Goal: Task Accomplishment & Management: Manage account settings

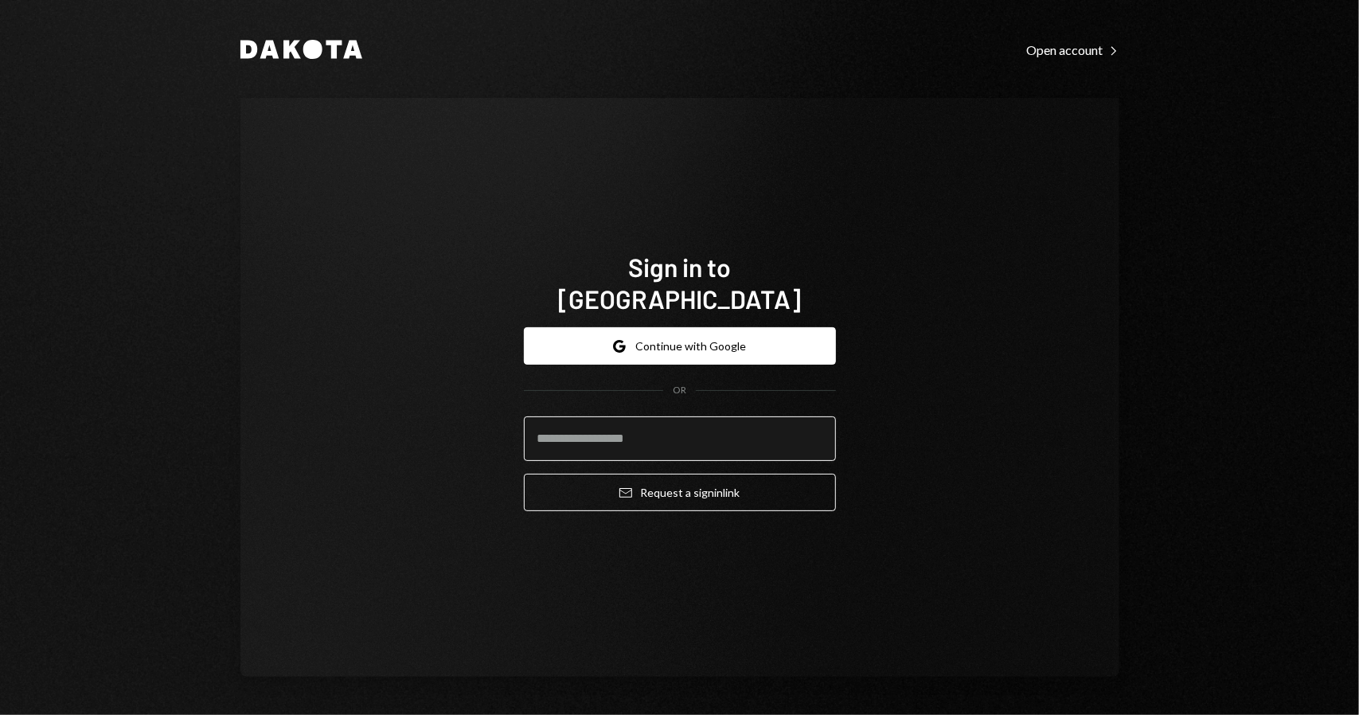
drag, startPoint x: 0, startPoint y: 0, endPoint x: 630, endPoint y: 429, distance: 762.6
click at [630, 425] on input "email" at bounding box center [680, 438] width 312 height 45
type input "**********"
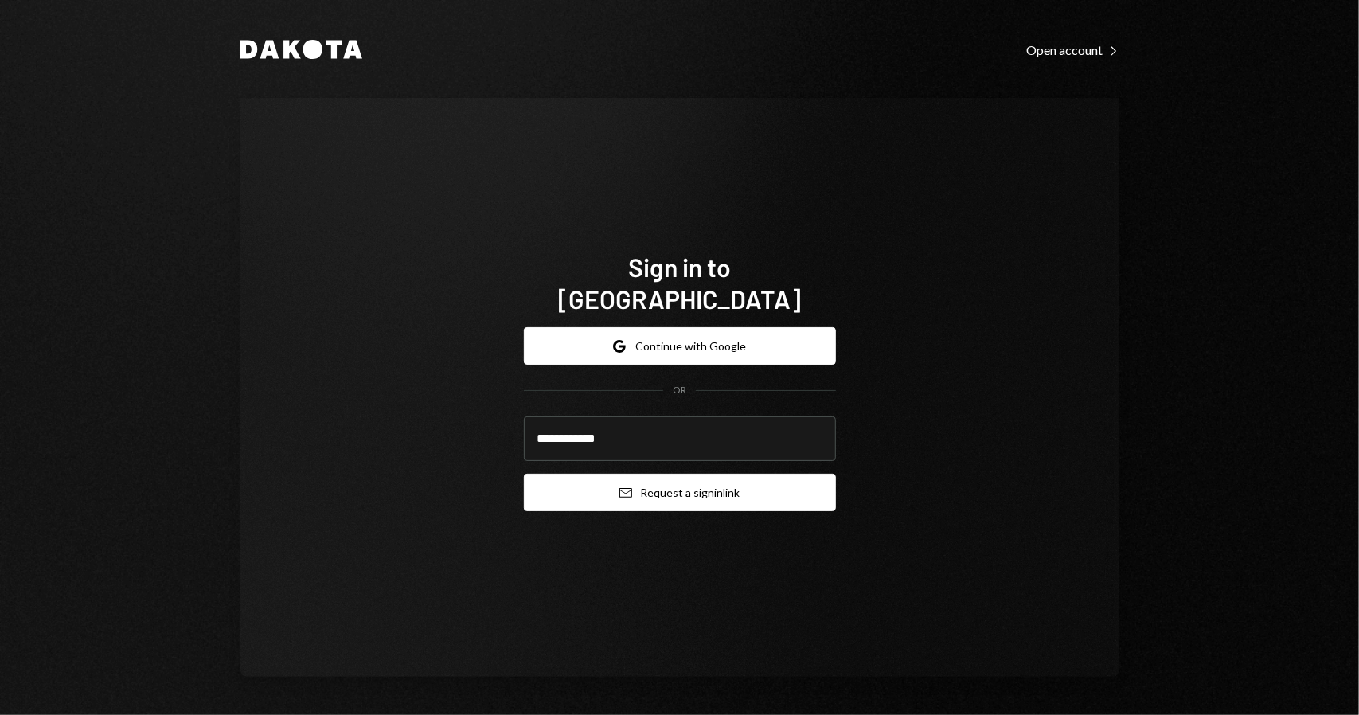
click at [694, 483] on button "Email Request a sign in link" at bounding box center [680, 492] width 312 height 37
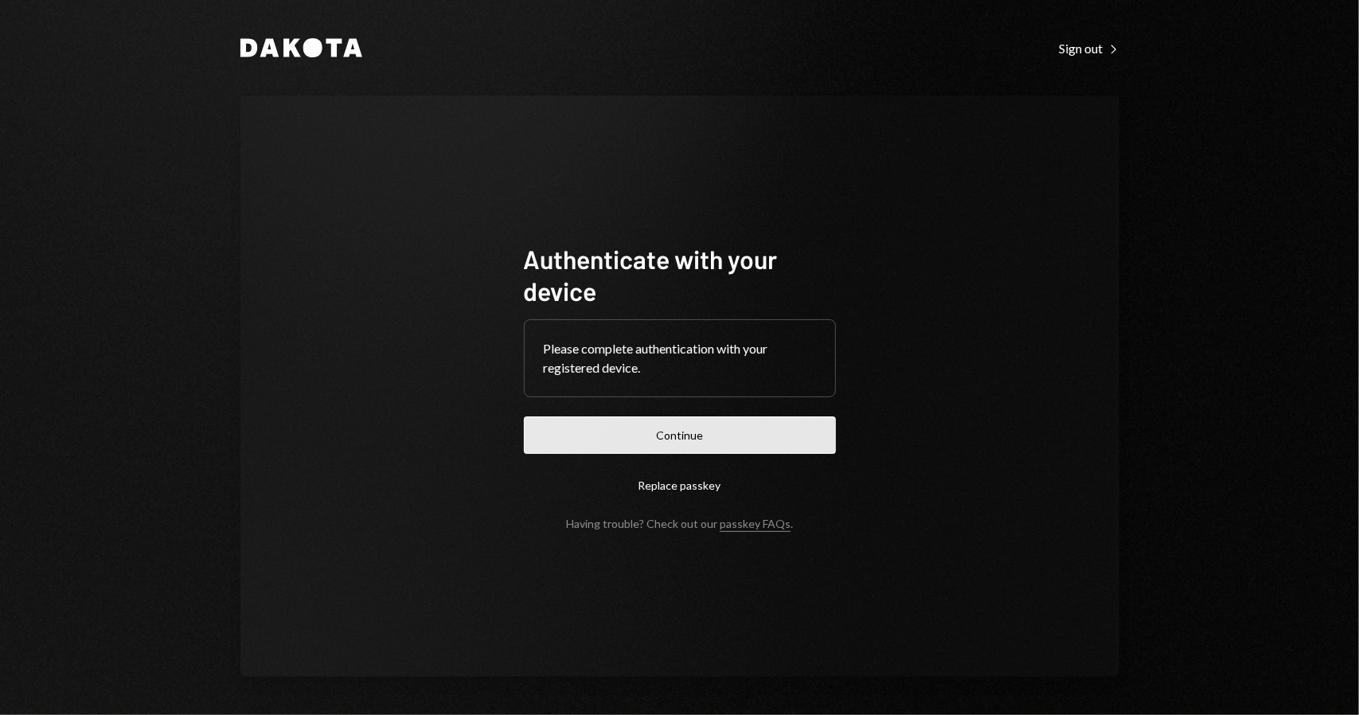
click at [639, 431] on button "Continue" at bounding box center [680, 434] width 312 height 37
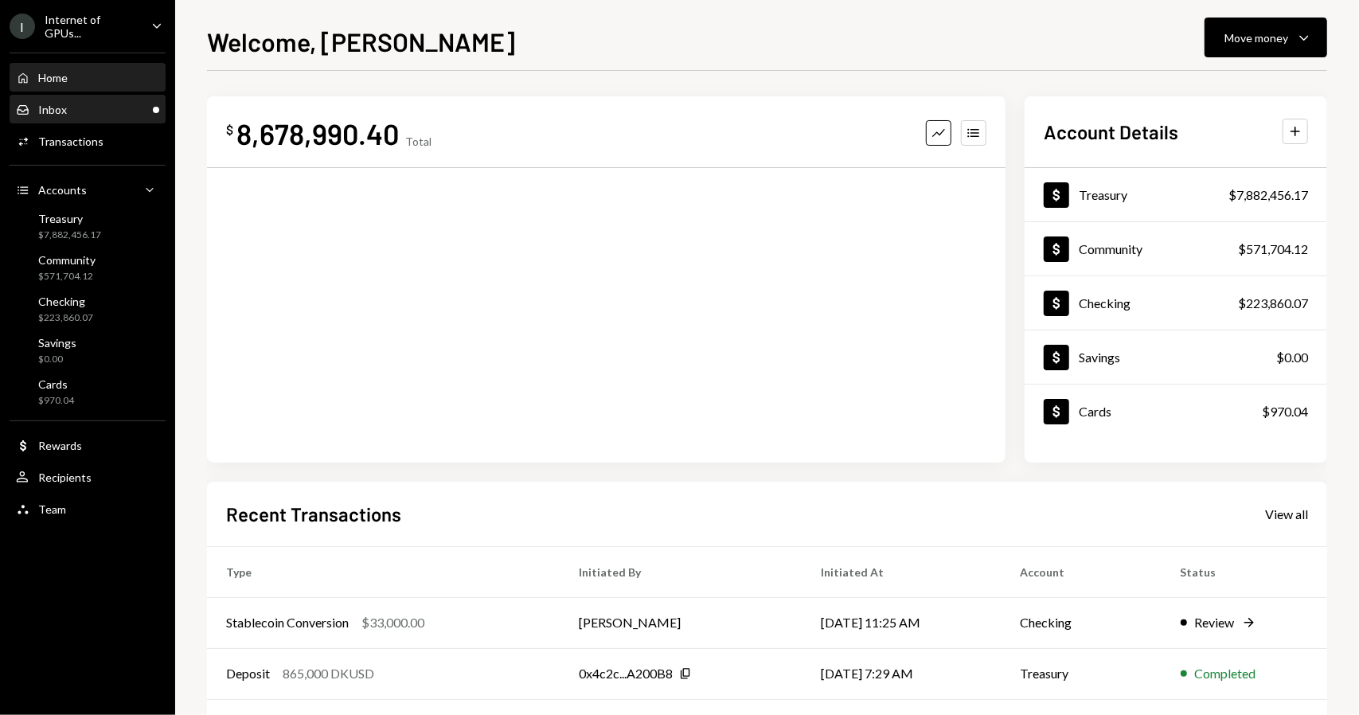
click at [103, 105] on div "Inbox Inbox" at bounding box center [87, 110] width 143 height 14
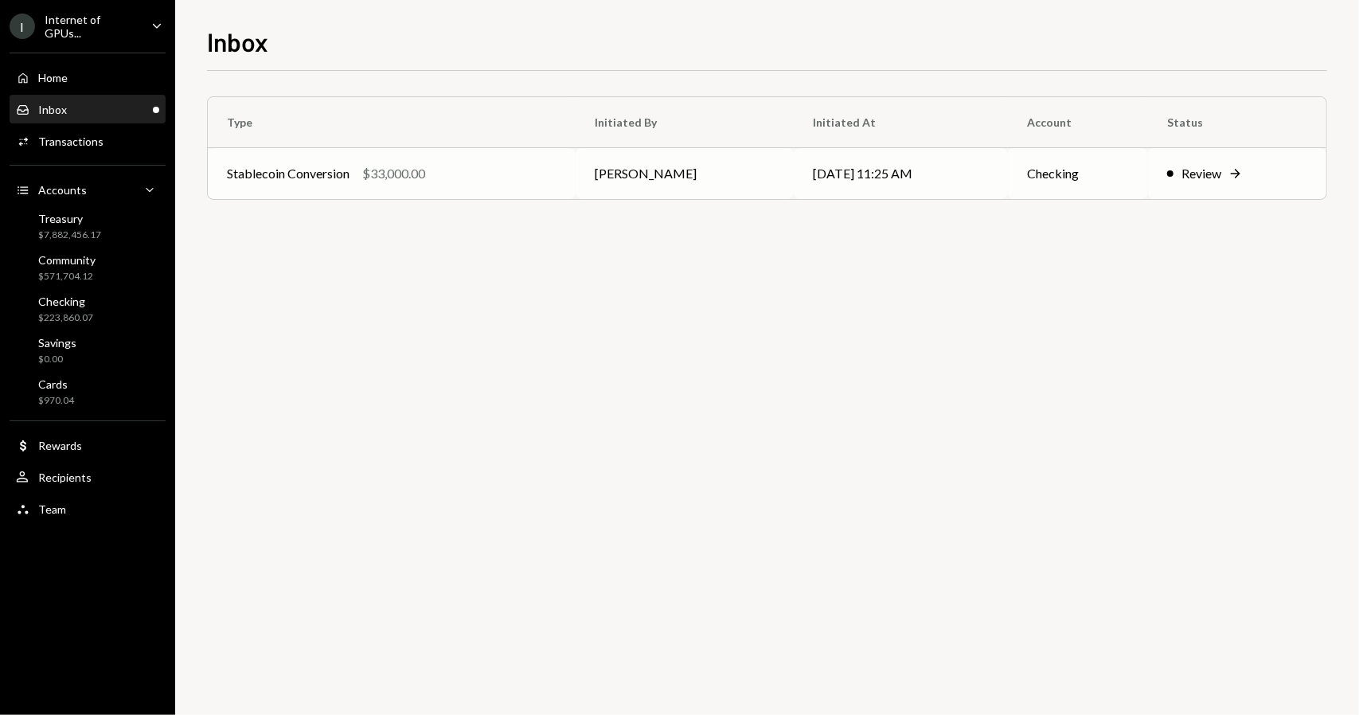
click at [1195, 173] on div "Review" at bounding box center [1201, 173] width 40 height 19
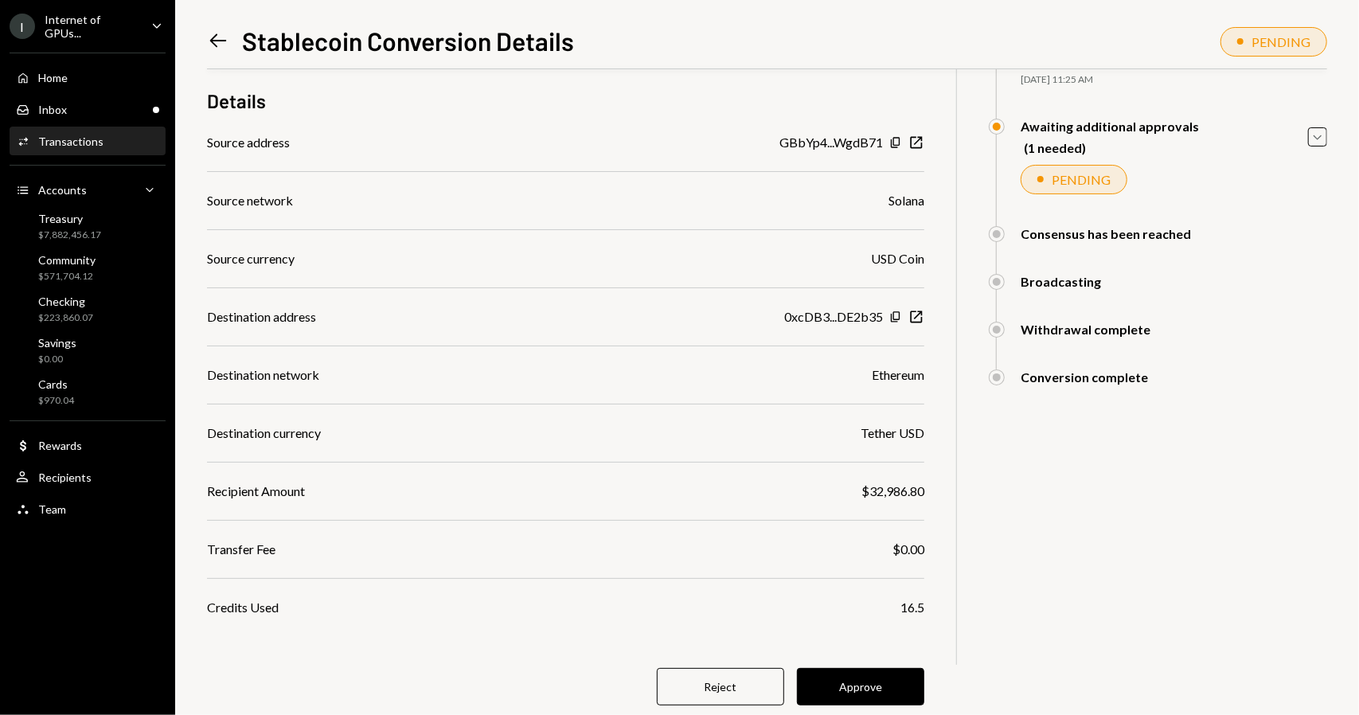
scroll to position [160, 0]
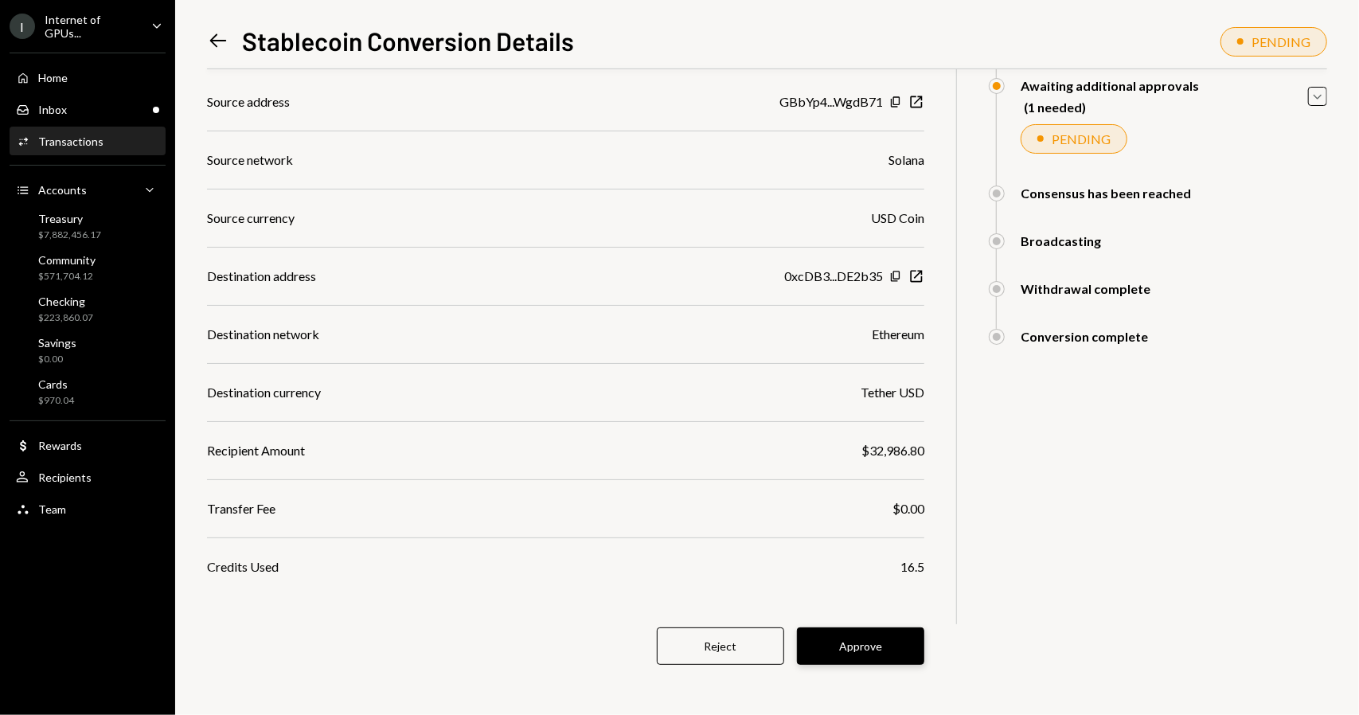
click at [833, 646] on button "Approve" at bounding box center [860, 645] width 127 height 37
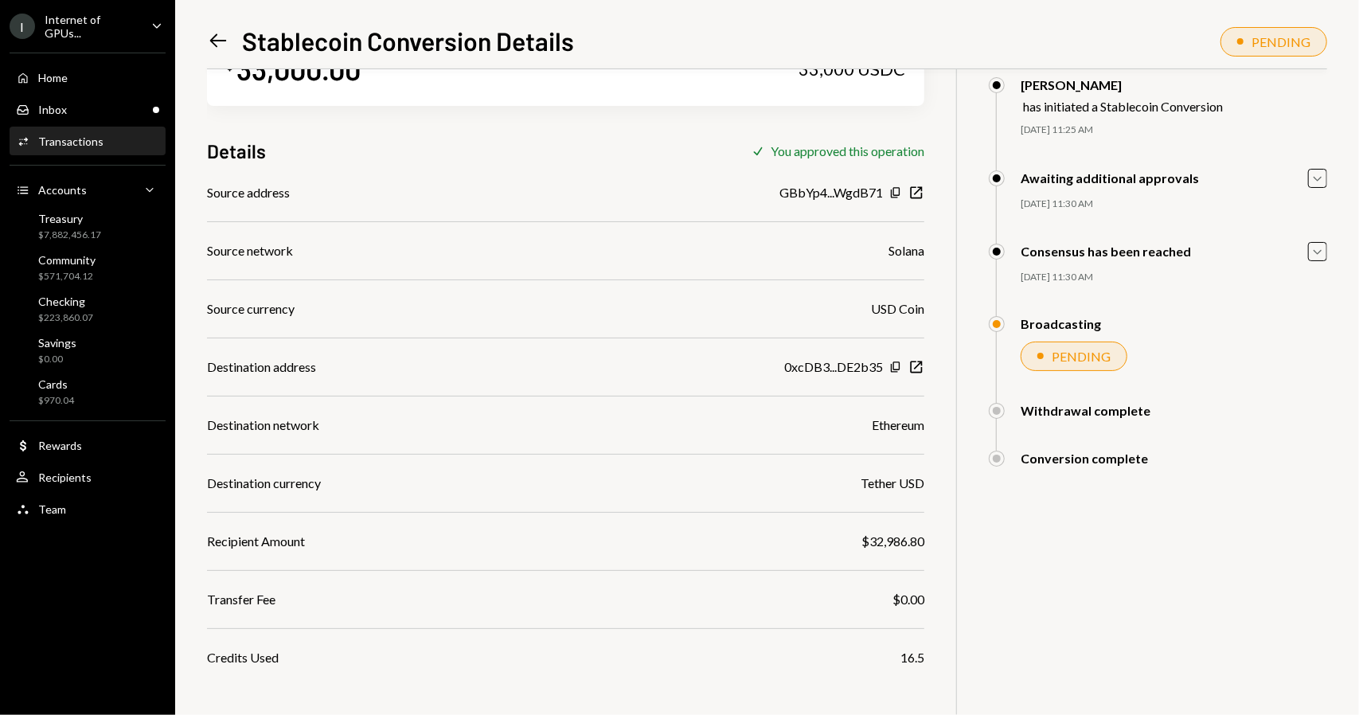
scroll to position [0, 0]
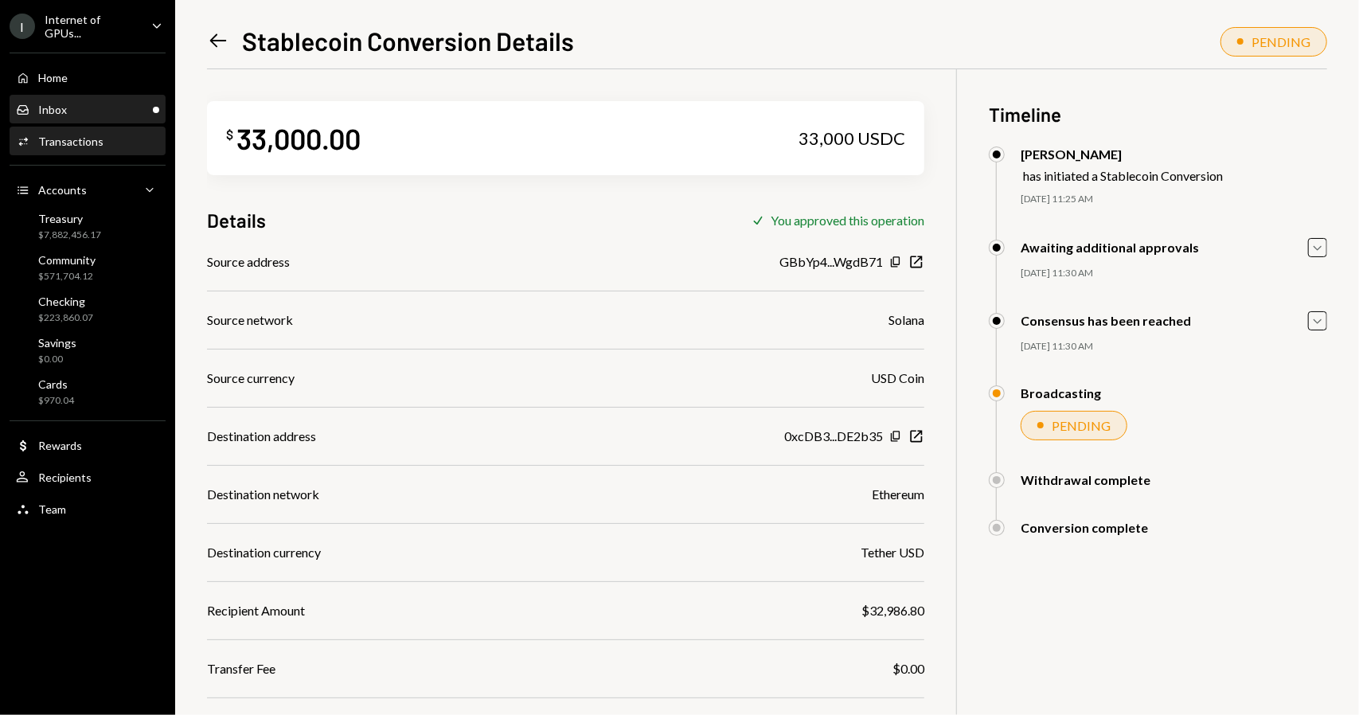
click at [131, 108] on div "Inbox Inbox" at bounding box center [87, 110] width 143 height 14
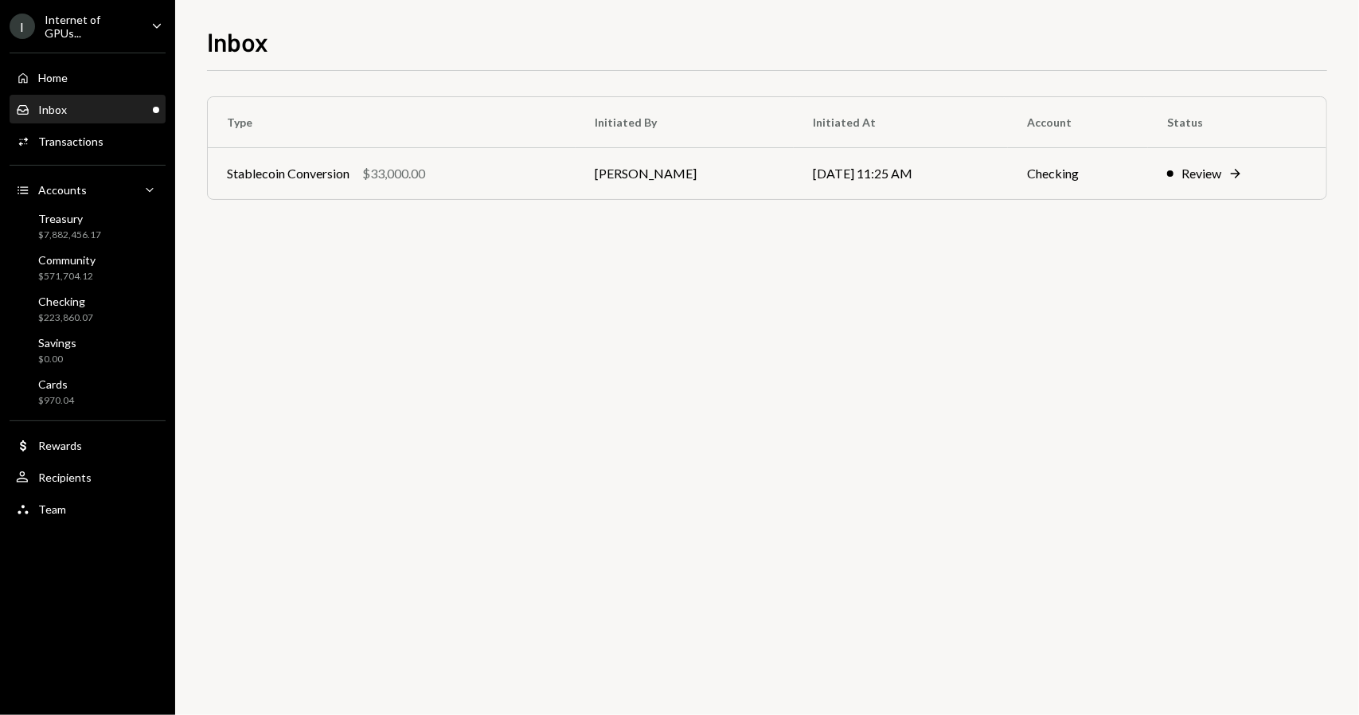
click at [379, 271] on div "Type Initiated By Initiated At Account Status Stablecoin Conversion $33,000.00 …" at bounding box center [767, 393] width 1120 height 644
click at [115, 109] on div "Inbox Inbox" at bounding box center [87, 110] width 143 height 14
click at [1192, 179] on div "Review" at bounding box center [1193, 173] width 40 height 19
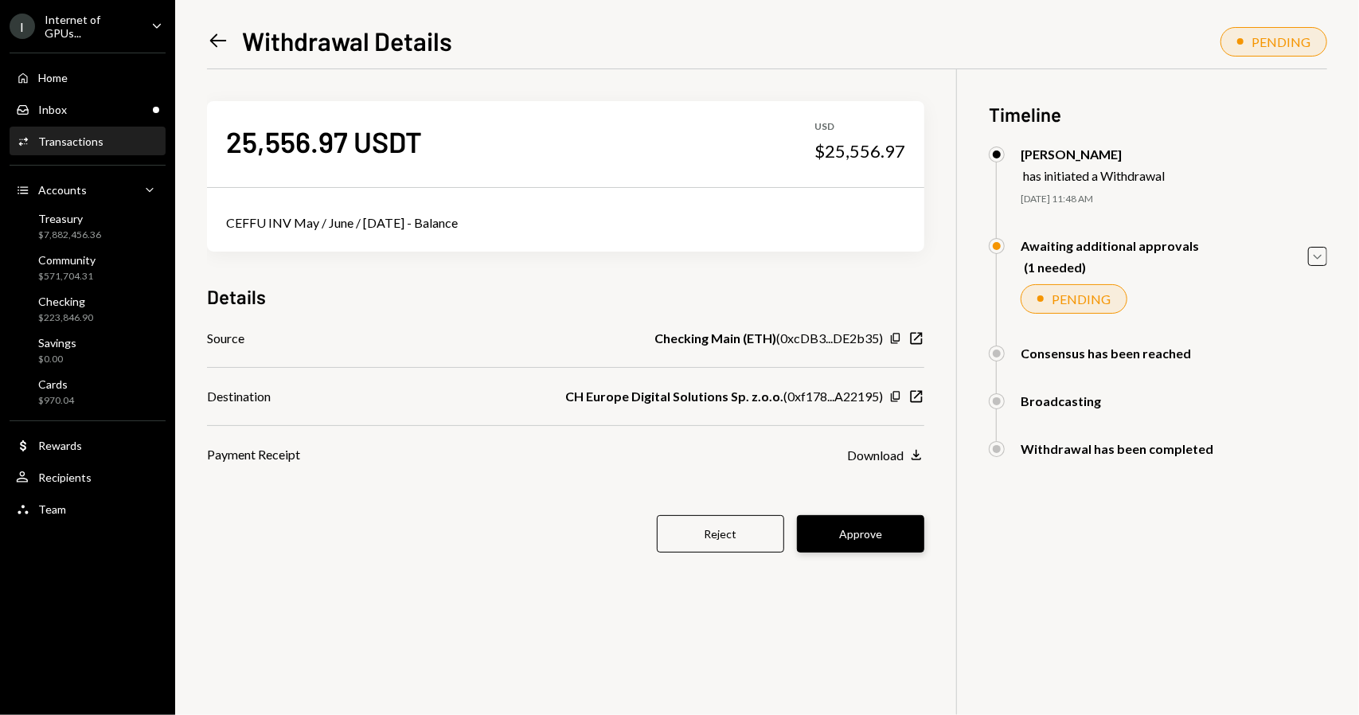
click at [865, 529] on button "Approve" at bounding box center [860, 533] width 127 height 37
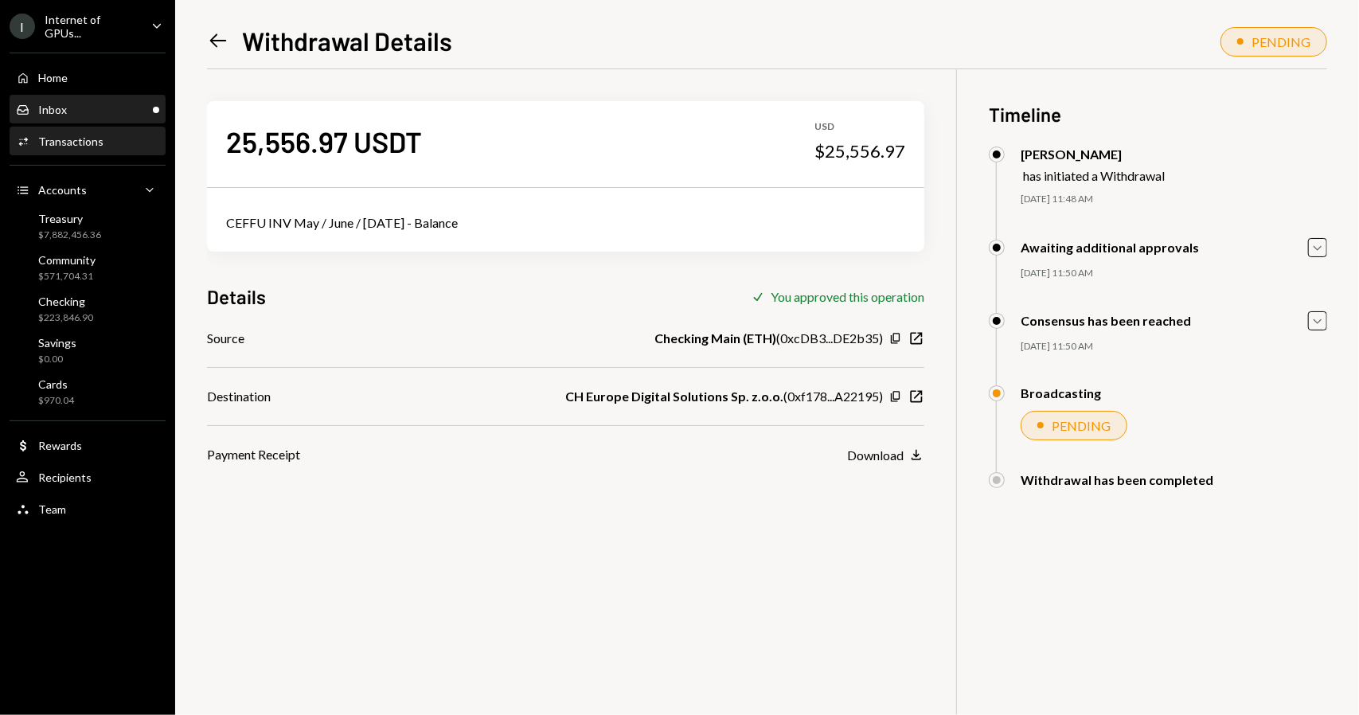
click at [103, 107] on div "Inbox Inbox" at bounding box center [87, 110] width 143 height 14
